Goal: Information Seeking & Learning: Find specific fact

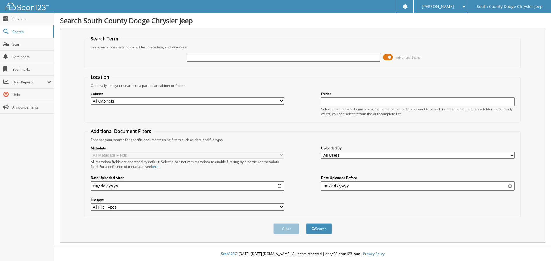
click at [254, 56] on input "text" at bounding box center [282, 57] width 193 height 9
paste input "[US_VEHICLE_IDENTIFICATION_NUMBER]"
type input "[US_VEHICLE_IDENTIFICATION_NUMBER]"
click at [314, 229] on span "submit" at bounding box center [312, 228] width 3 height 3
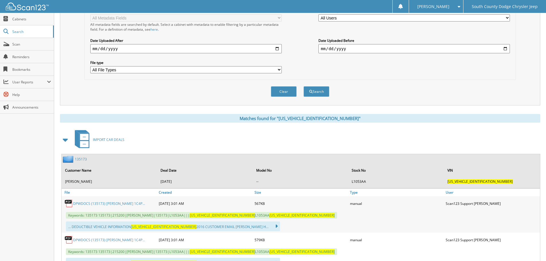
scroll to position [172, 0]
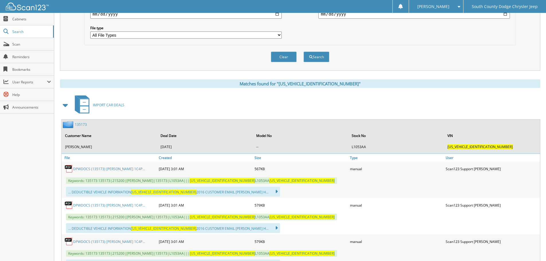
click at [82, 123] on link "135173" at bounding box center [81, 124] width 12 height 5
